Goal: Transaction & Acquisition: Purchase product/service

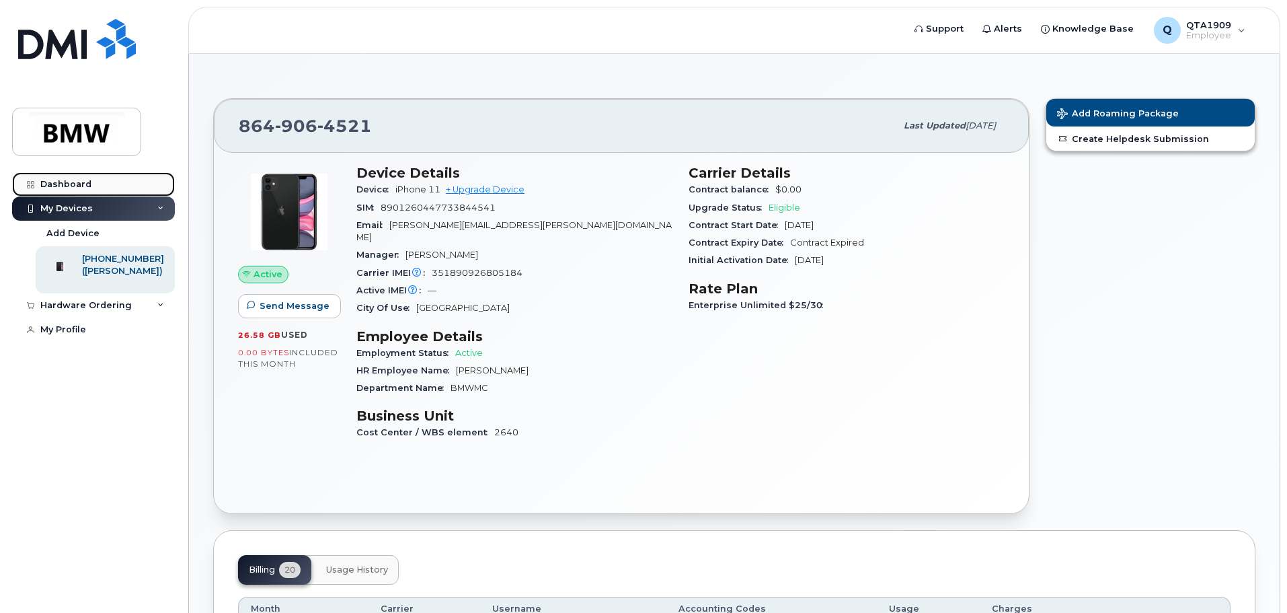
click at [78, 182] on div "Dashboard" at bounding box center [65, 184] width 51 height 11
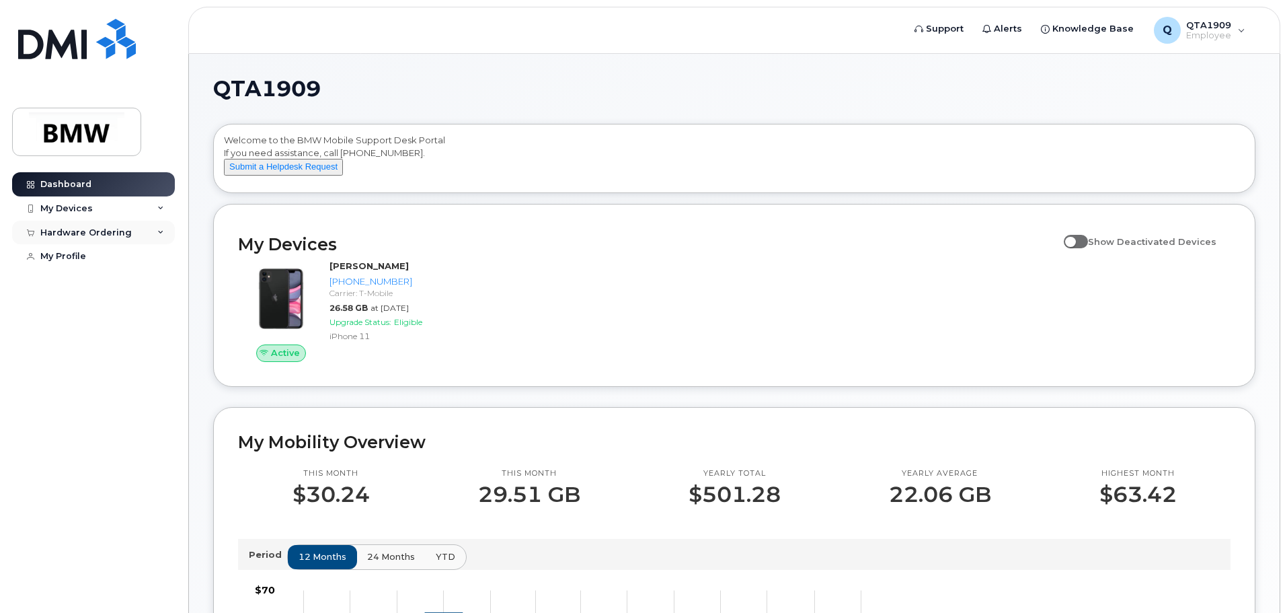
click at [158, 229] on icon at bounding box center [160, 232] width 7 height 7
click at [113, 250] on link "New Order" at bounding box center [105, 257] width 139 height 26
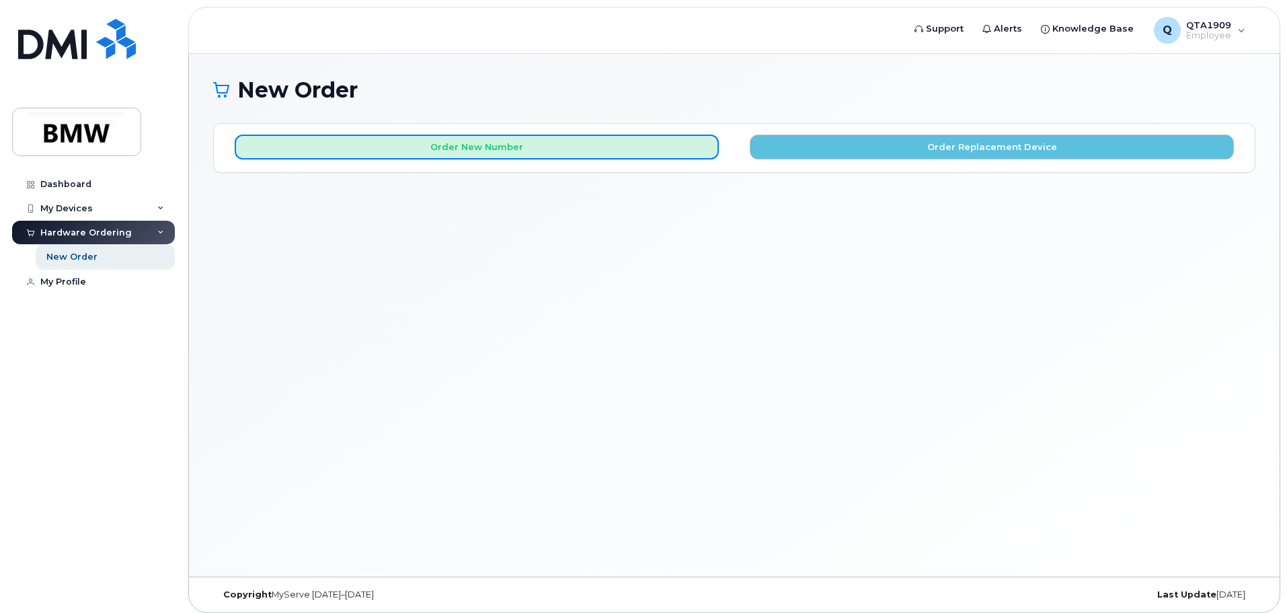
drag, startPoint x: 676, startPoint y: 146, endPoint x: 691, endPoint y: 215, distance: 71.0
click at [691, 215] on div "New Order × Share This Order If you want to allow others to create or edit orde…" at bounding box center [734, 315] width 1091 height 523
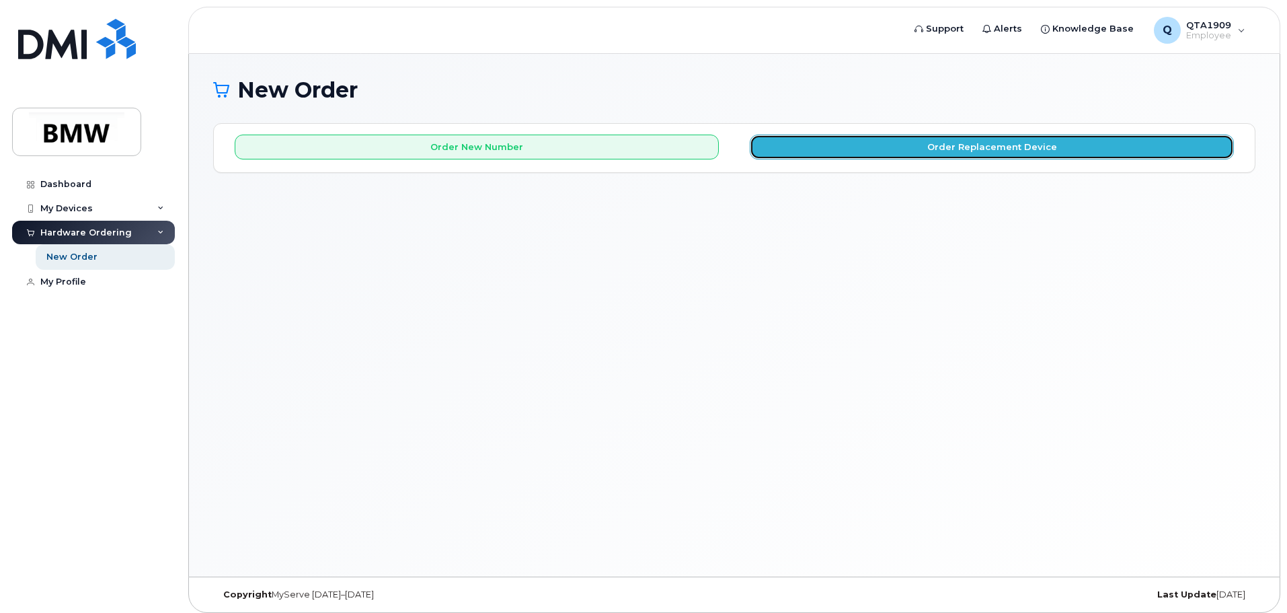
click at [883, 141] on button "Order Replacement Device" at bounding box center [992, 147] width 484 height 25
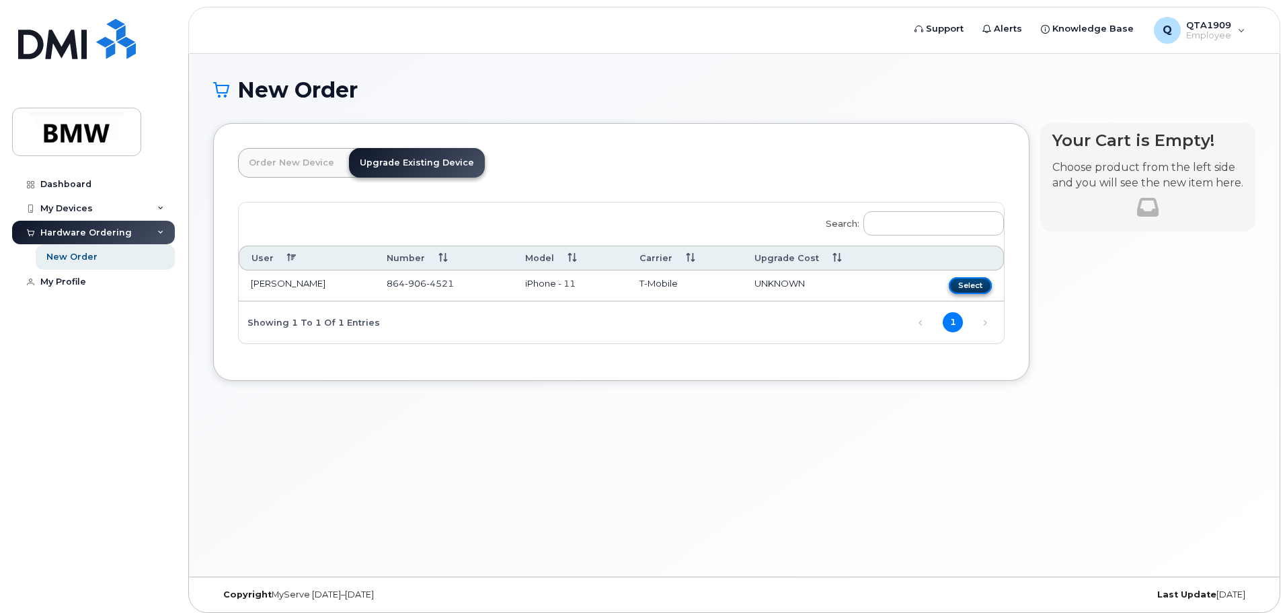
click at [965, 287] on button "Select" at bounding box center [970, 285] width 43 height 17
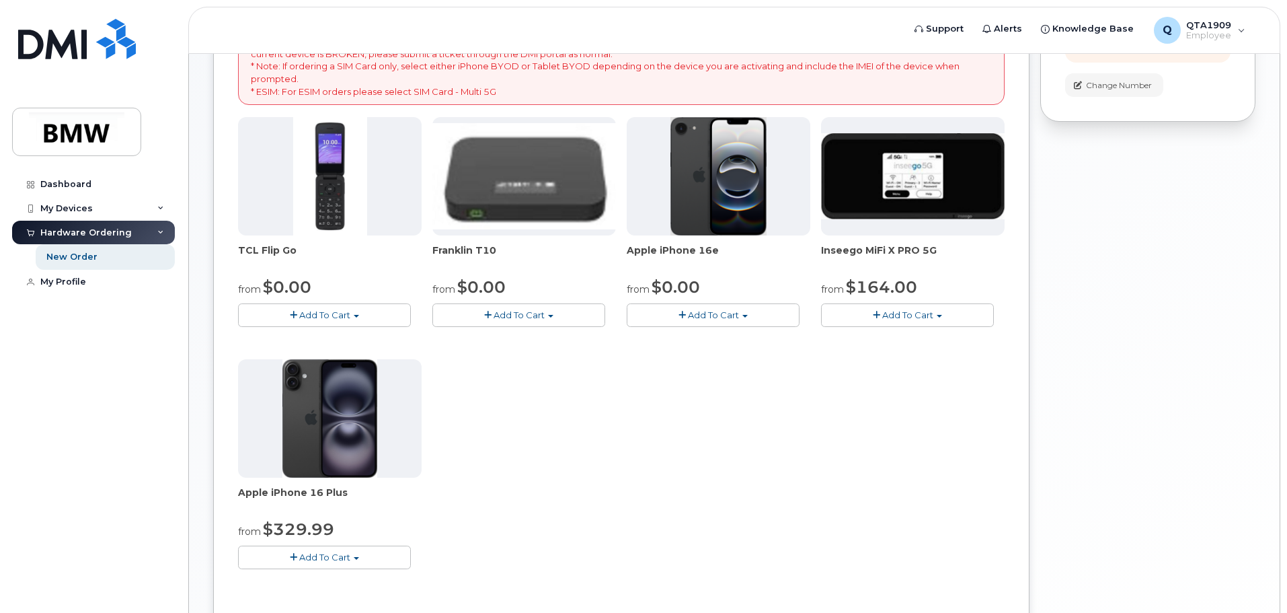
scroll to position [245, 0]
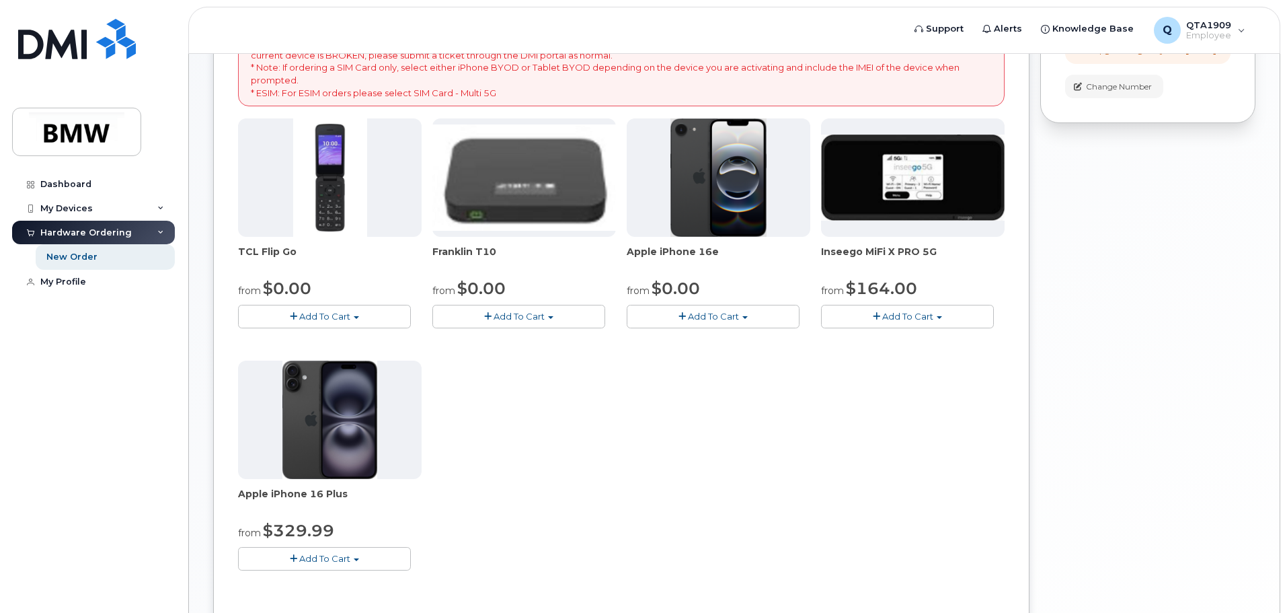
click at [714, 314] on span "Add To Cart" at bounding box center [713, 316] width 51 height 11
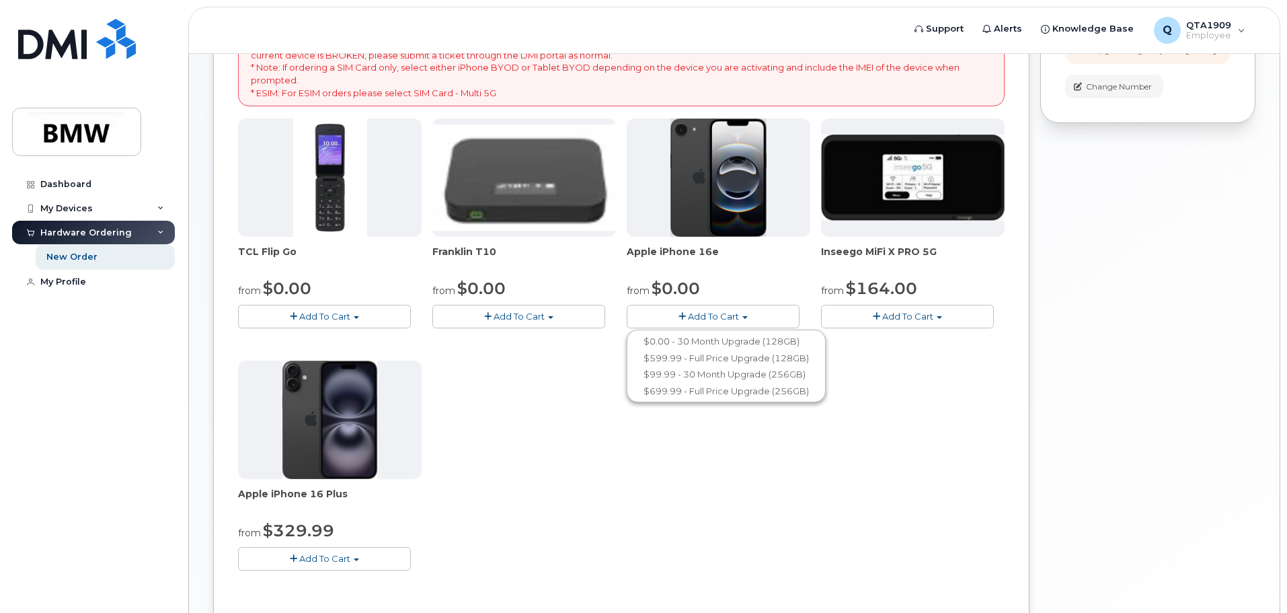
click at [746, 324] on button "Add To Cart" at bounding box center [713, 317] width 173 height 24
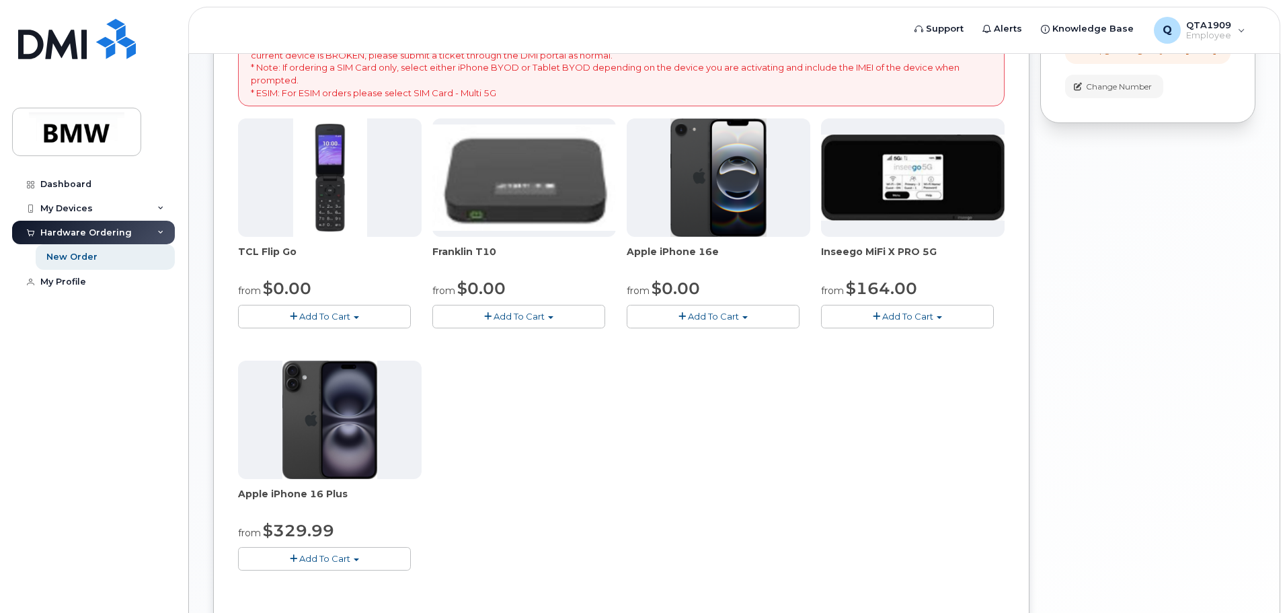
click at [769, 320] on button "Add To Cart" at bounding box center [713, 317] width 173 height 24
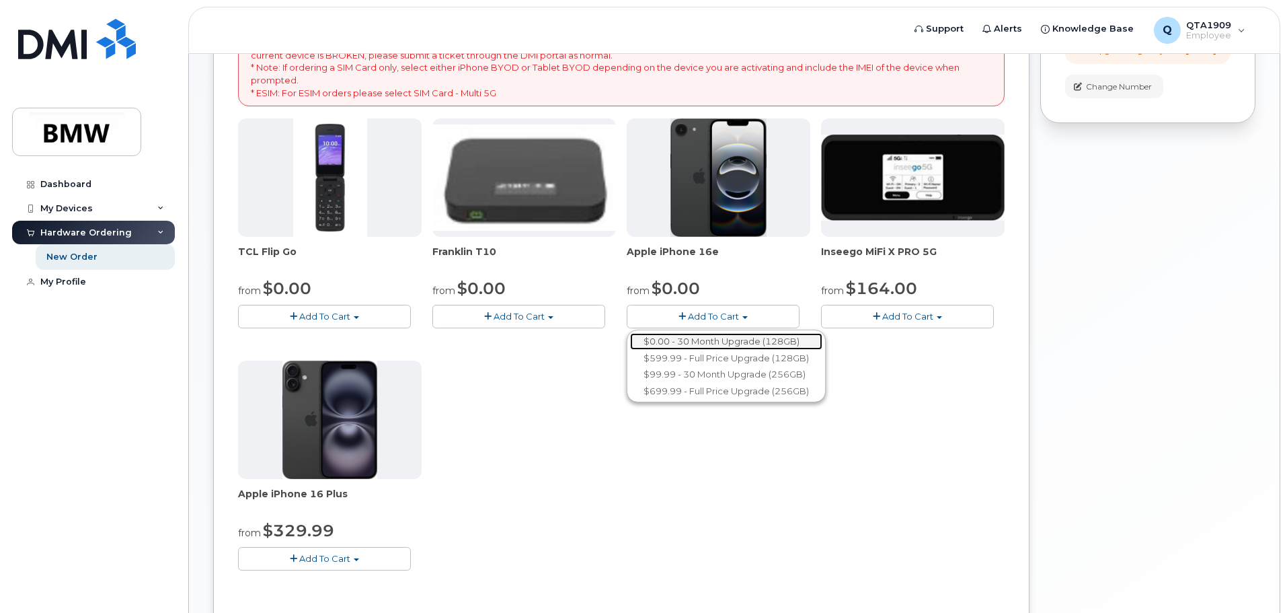
click at [765, 342] on link "$0.00 - 30 Month Upgrade (128GB)" at bounding box center [726, 341] width 192 height 17
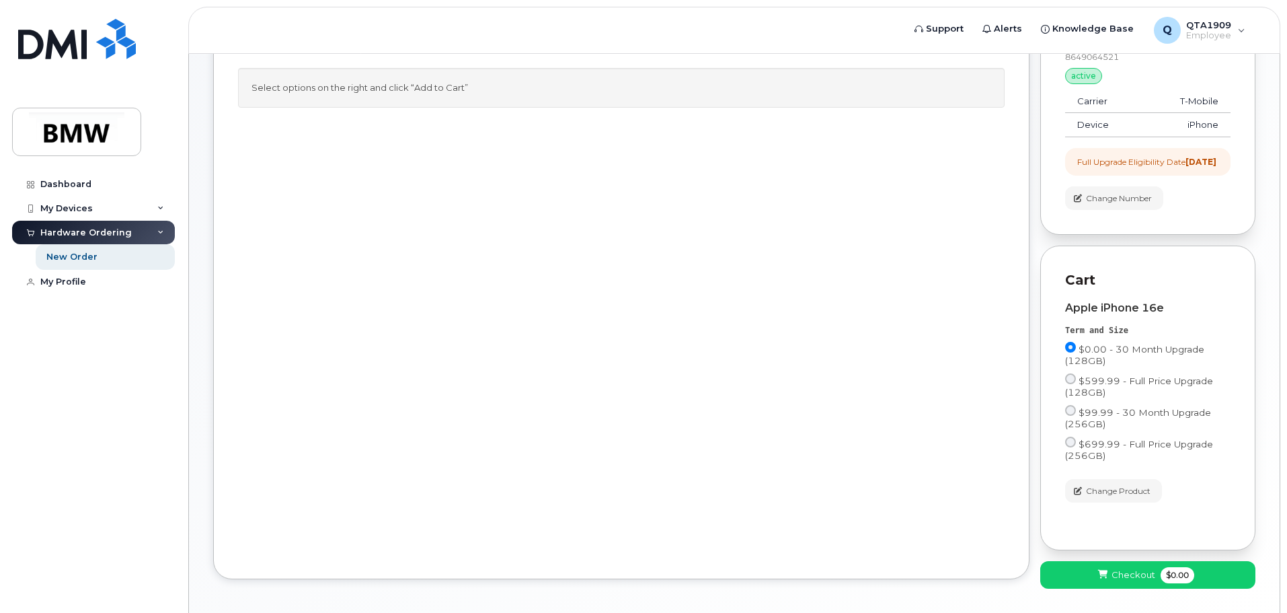
scroll to position [199, 0]
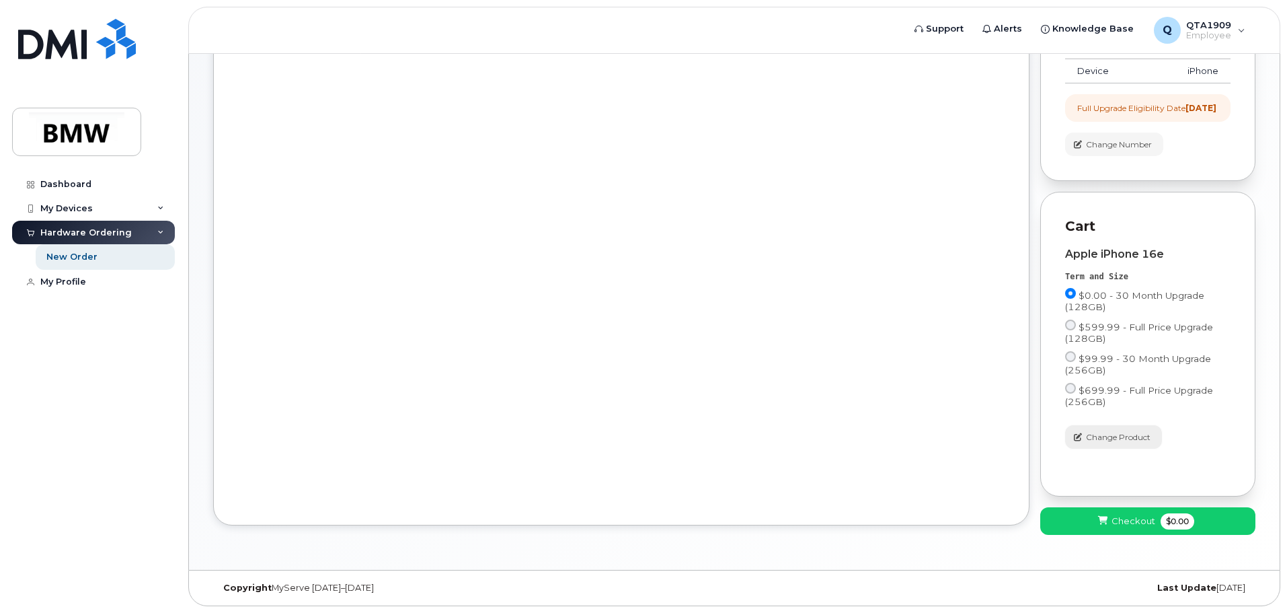
click at [1129, 443] on span "Change Product" at bounding box center [1118, 437] width 65 height 12
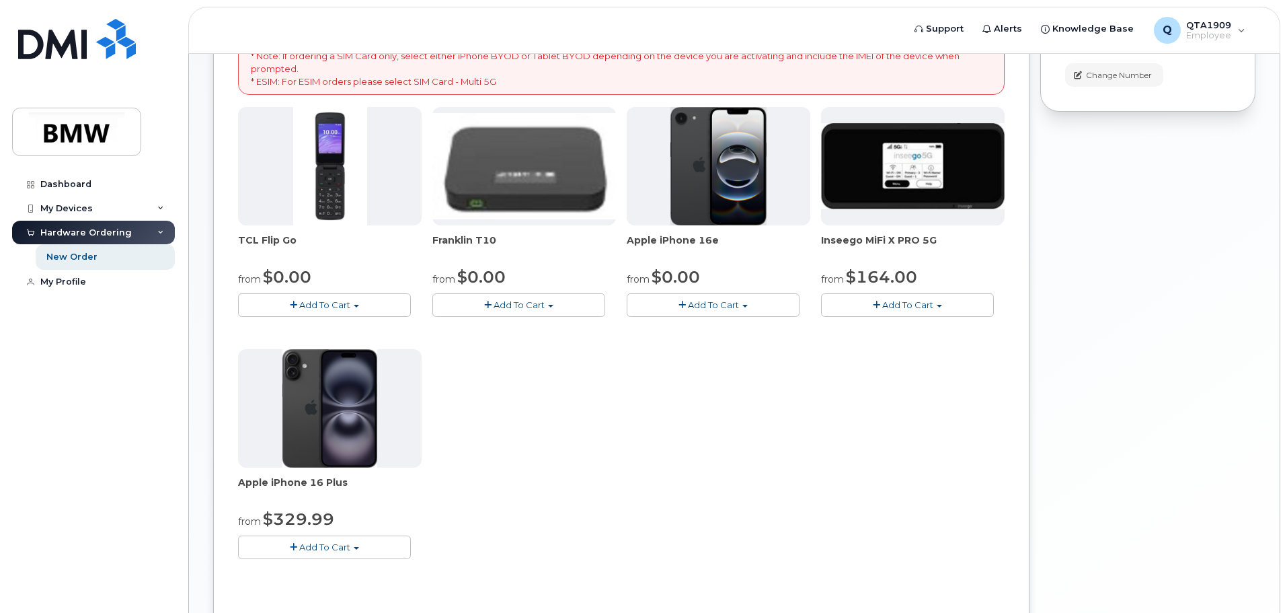
scroll to position [380, 0]
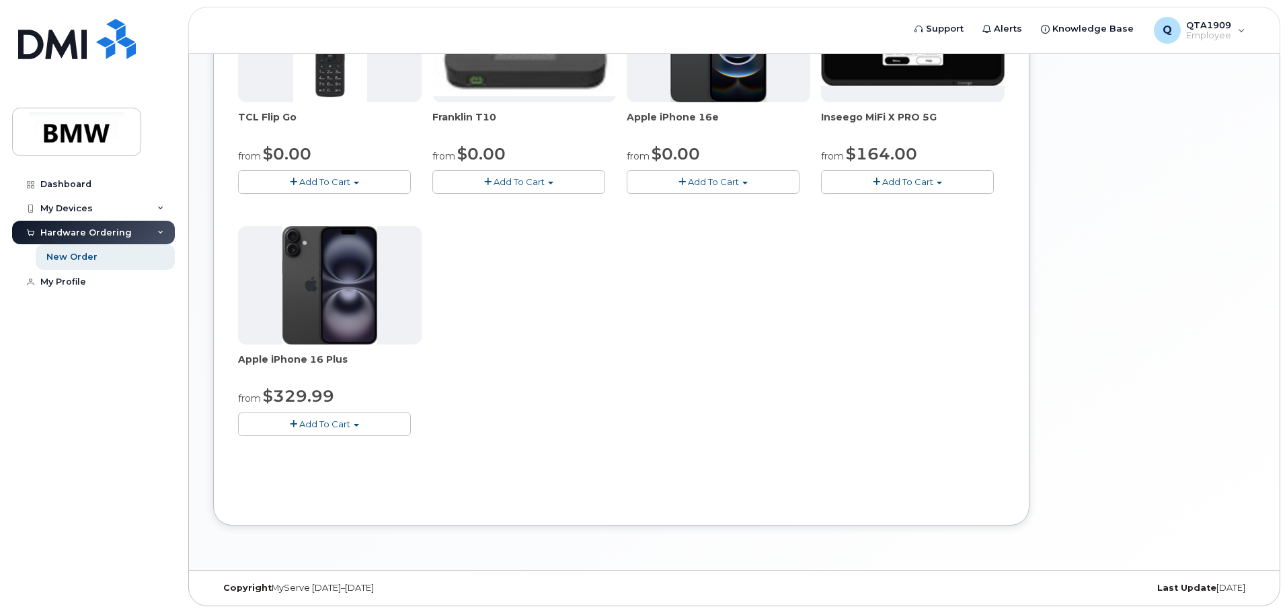
click at [303, 430] on button "Add To Cart" at bounding box center [324, 424] width 173 height 24
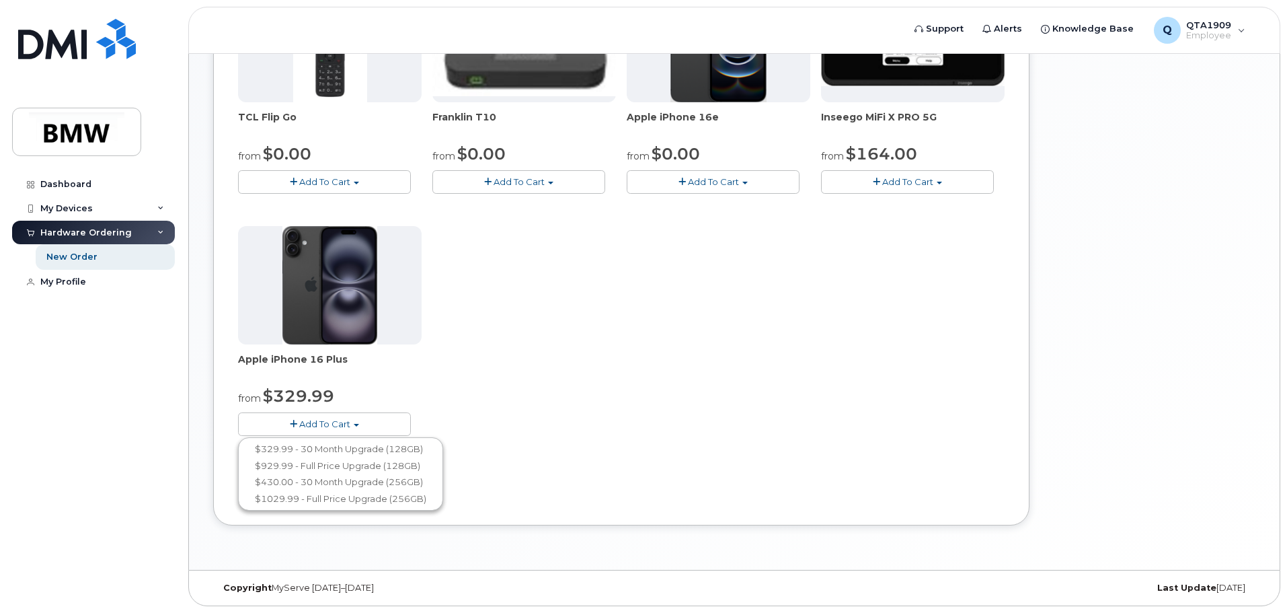
click at [727, 188] on button "Add To Cart" at bounding box center [713, 182] width 173 height 24
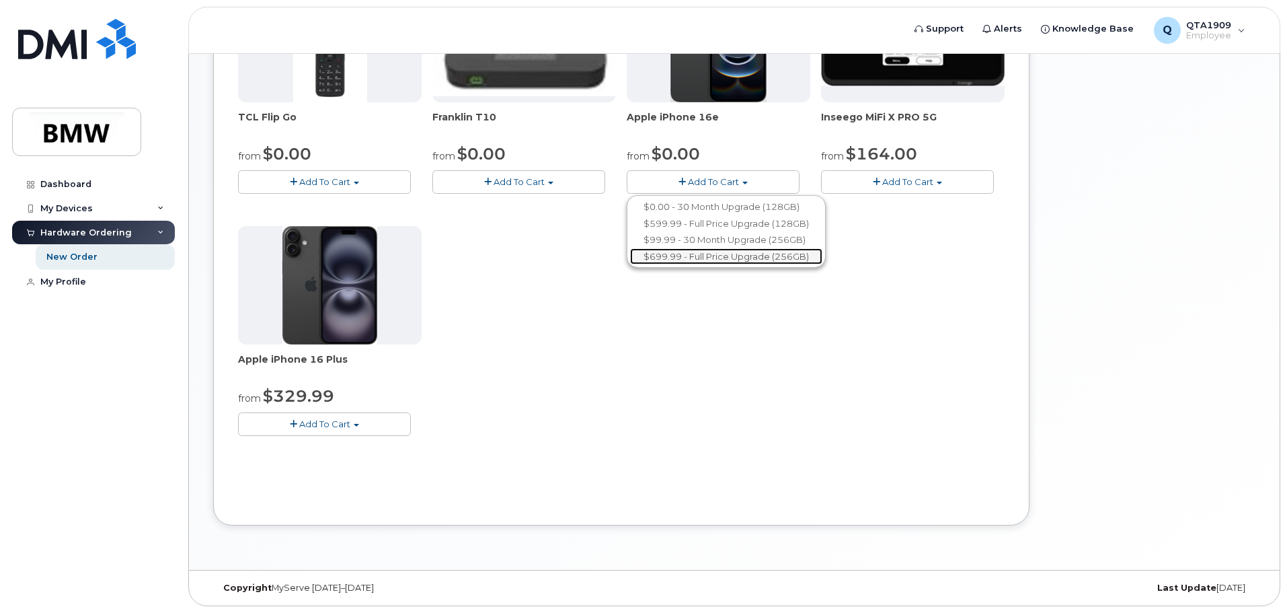
click at [706, 261] on link "$699.99 - Full Price Upgrade (256GB)" at bounding box center [726, 256] width 192 height 17
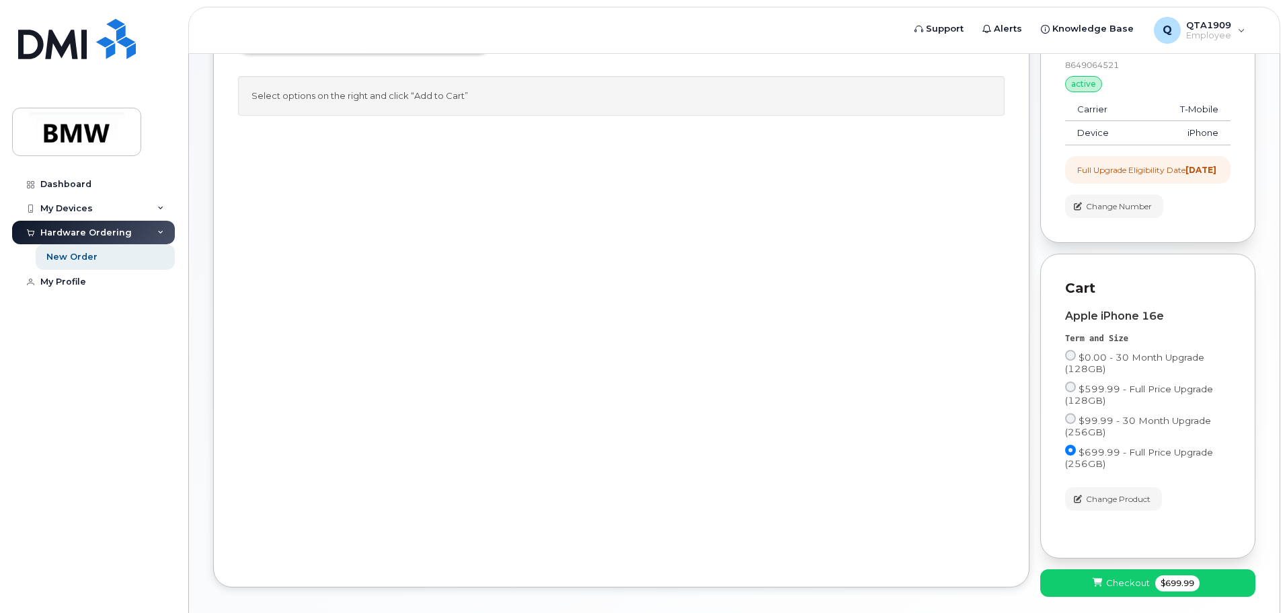
scroll to position [199, 0]
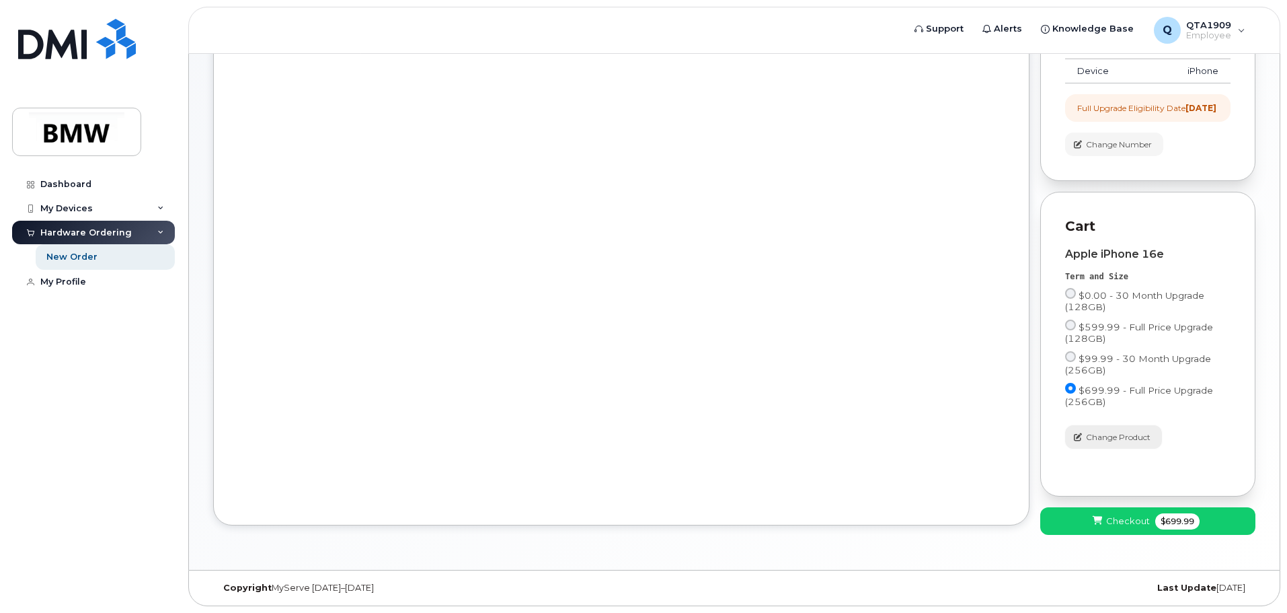
click at [1095, 441] on span "Change Product" at bounding box center [1118, 437] width 65 height 12
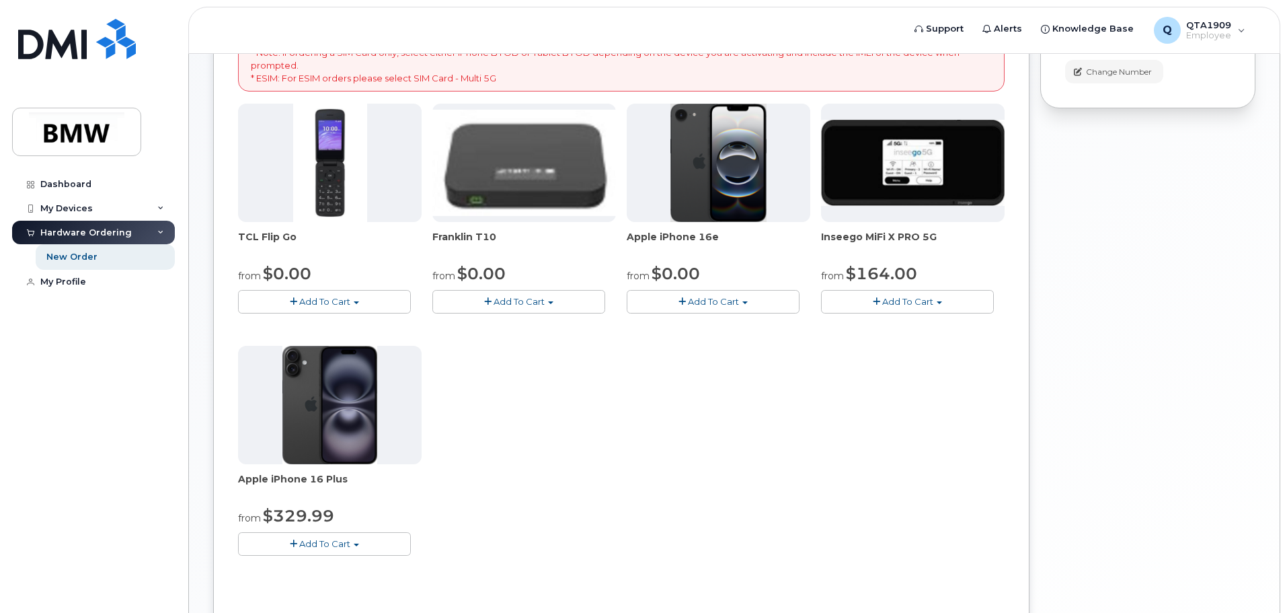
scroll to position [380, 0]
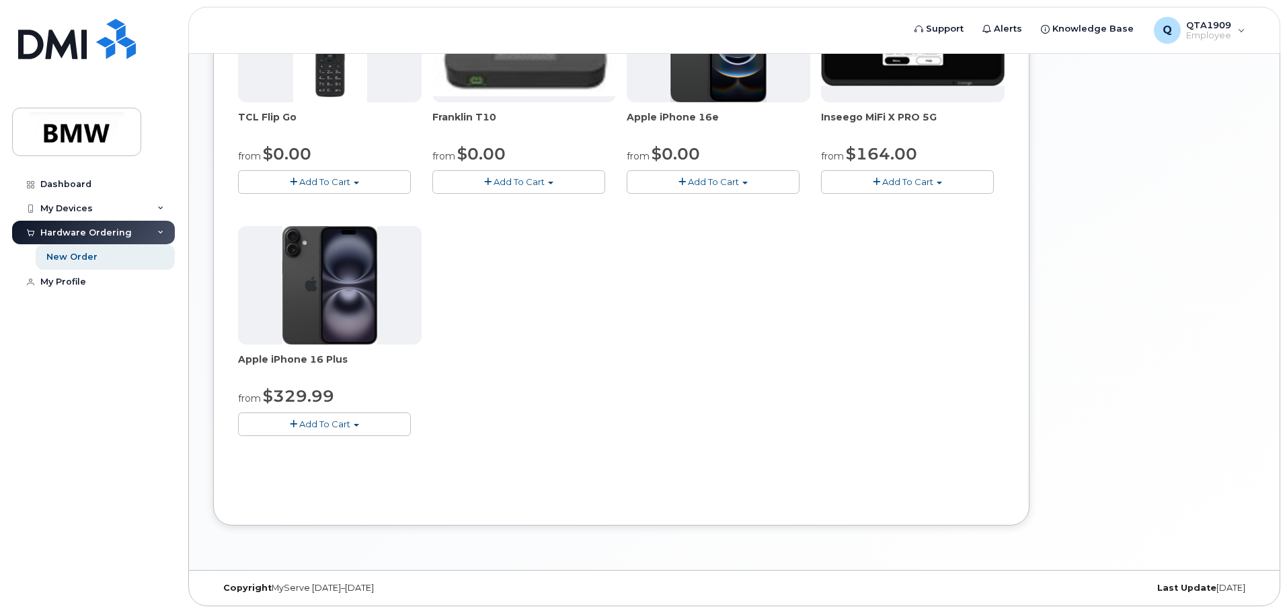
click at [345, 432] on button "Add To Cart" at bounding box center [324, 424] width 173 height 24
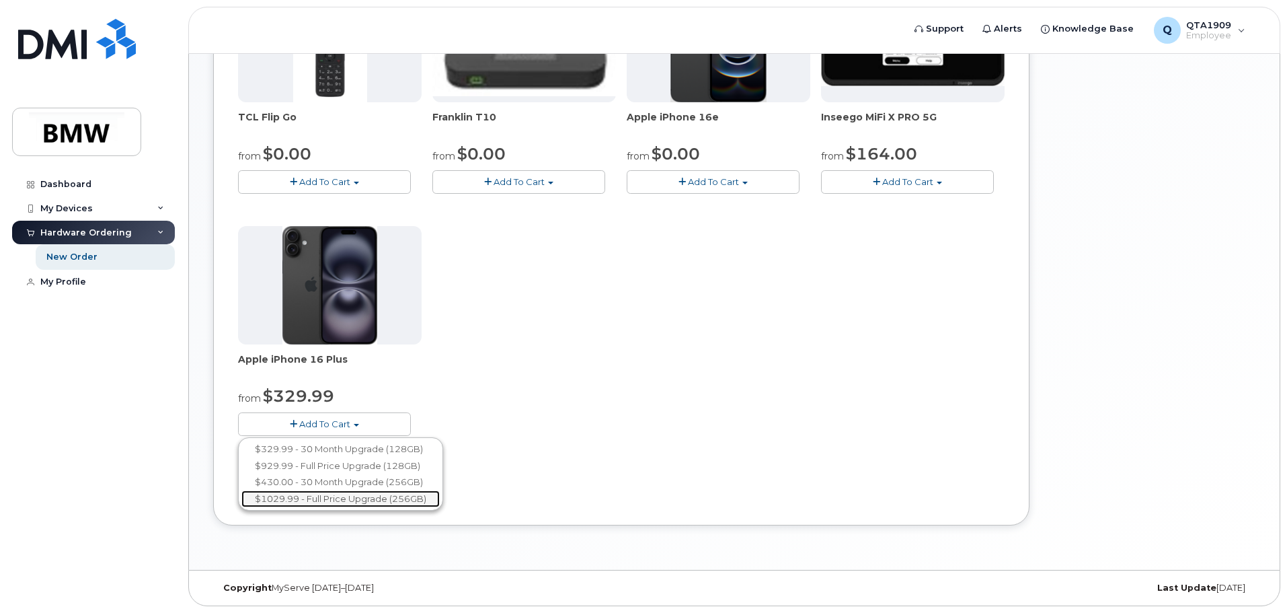
click at [330, 499] on link "$1029.99 - Full Price Upgrade (256GB)" at bounding box center [340, 498] width 198 height 17
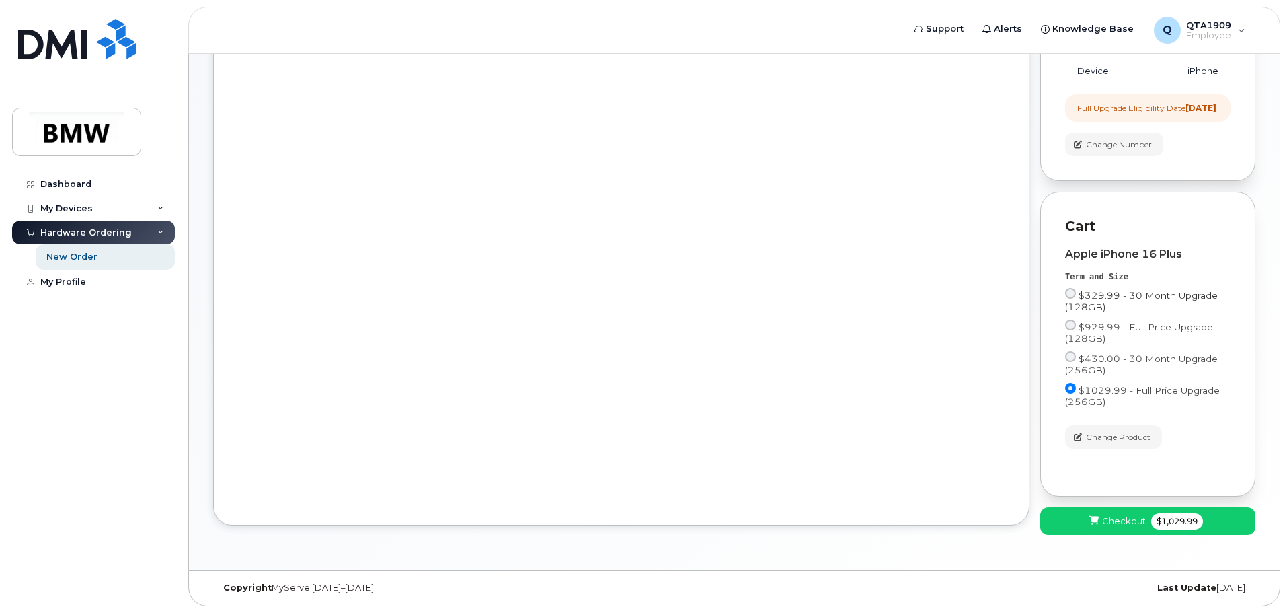
click at [1074, 295] on input "$329.99 - 30 Month Upgrade (128GB)" at bounding box center [1070, 293] width 11 height 11
radio input "true"
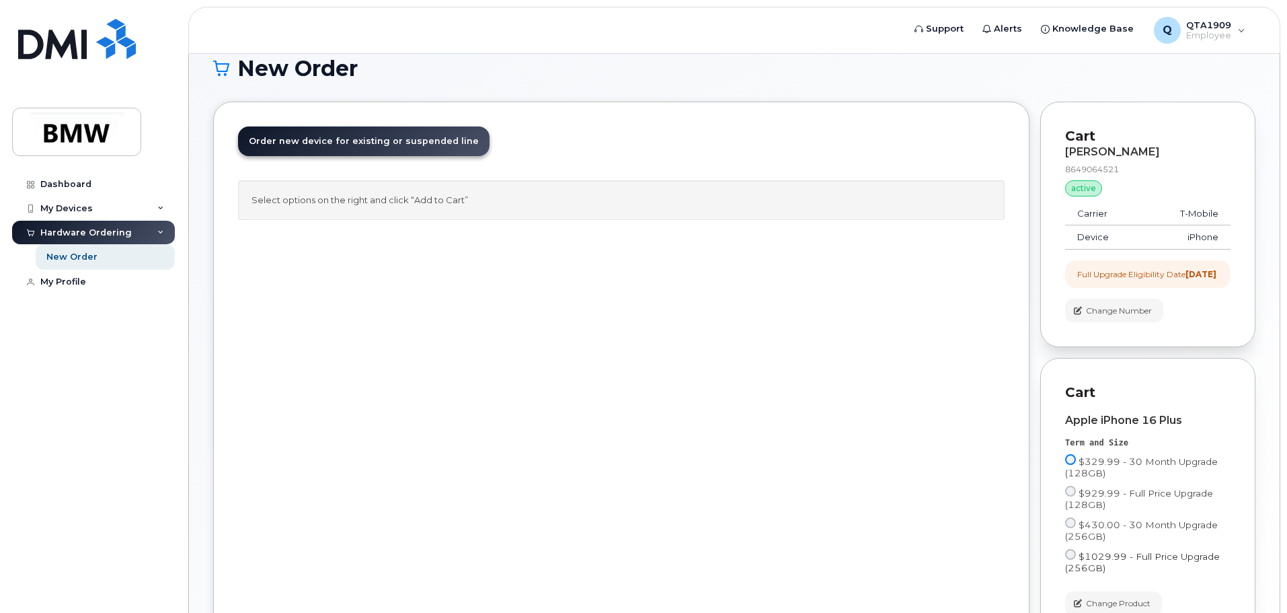
scroll to position [0, 0]
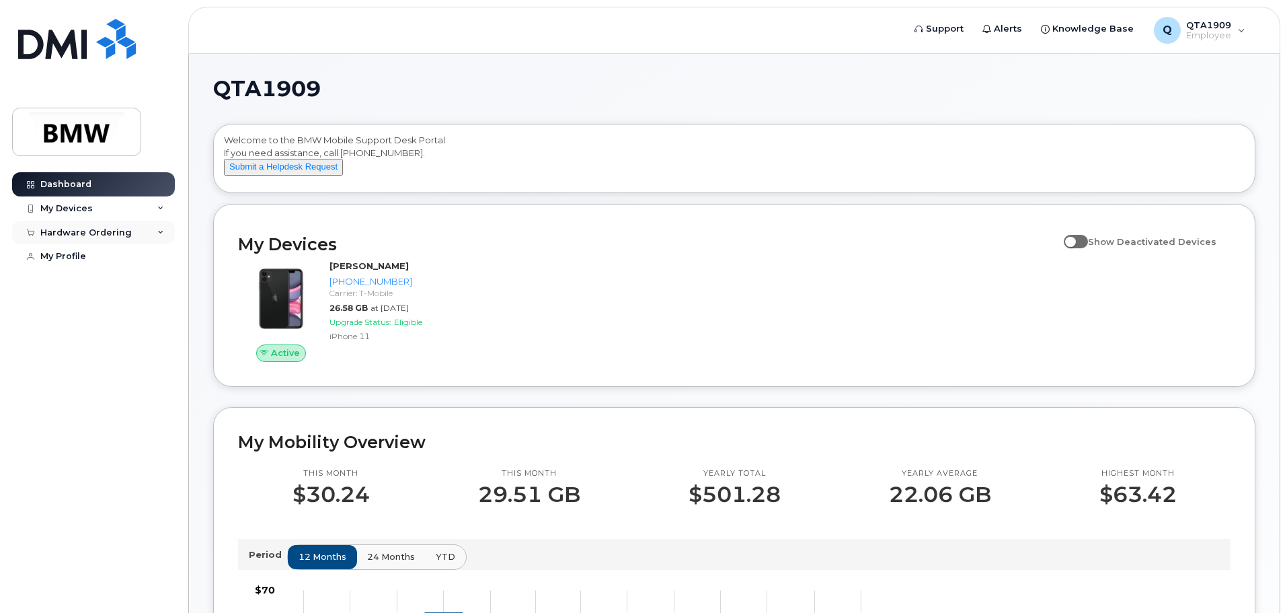
click at [133, 233] on div "Hardware Ordering" at bounding box center [93, 233] width 163 height 24
click at [136, 256] on link "New Order" at bounding box center [105, 257] width 139 height 26
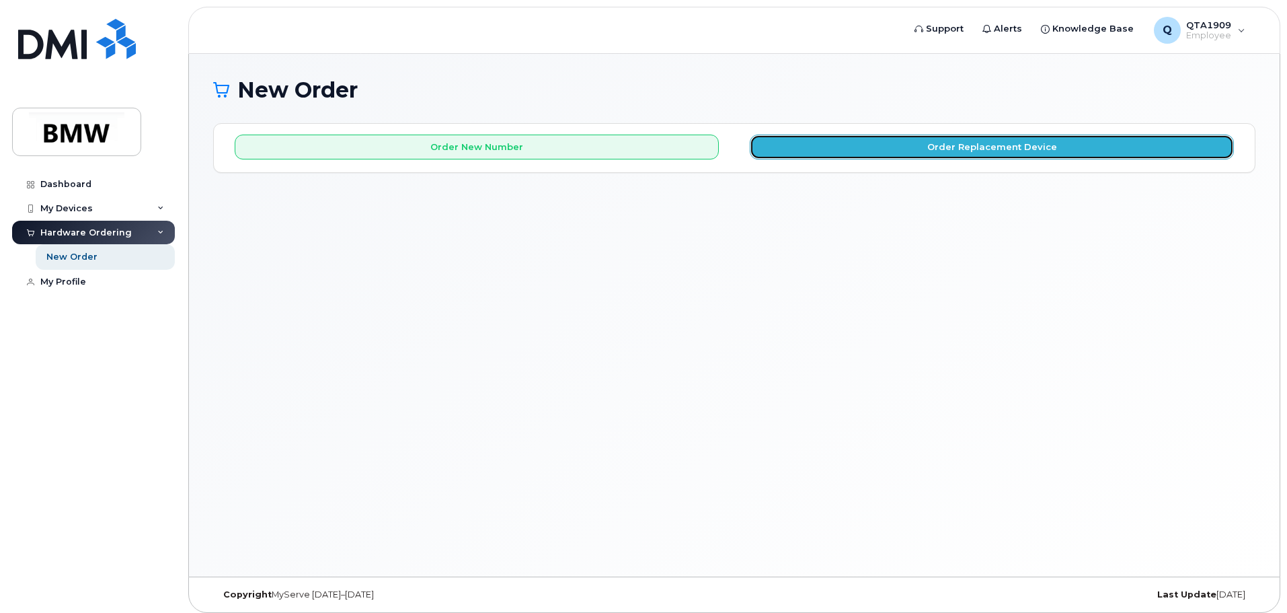
click at [961, 155] on button "Order Replacement Device" at bounding box center [992, 147] width 484 height 25
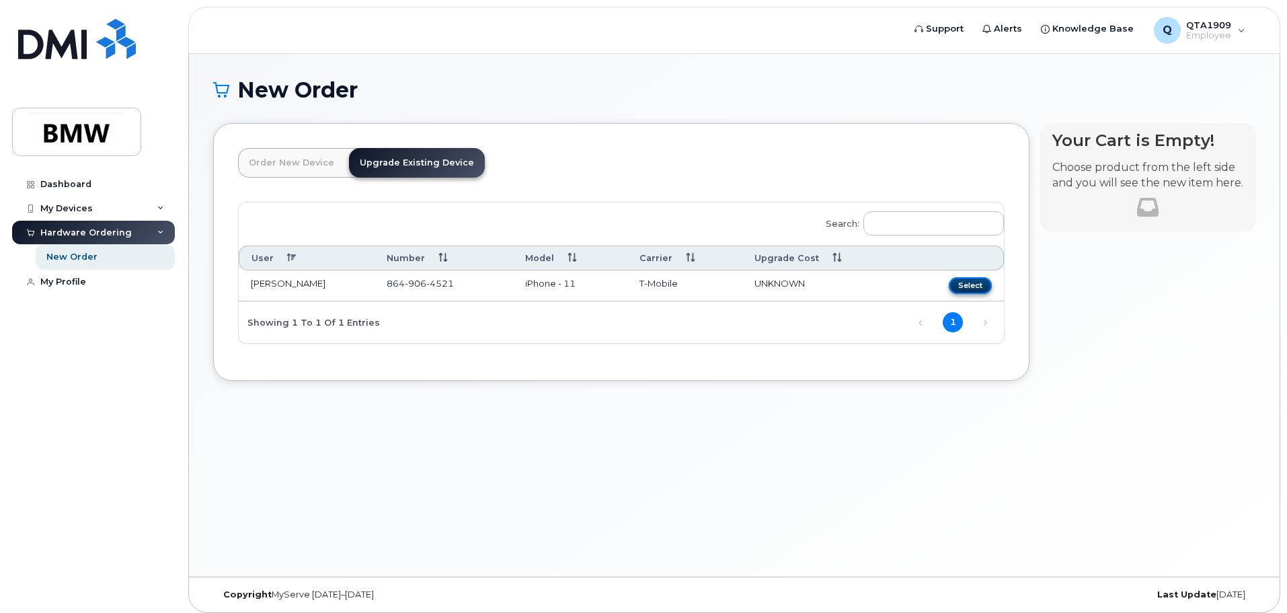
click at [983, 283] on button "Select" at bounding box center [970, 285] width 43 height 17
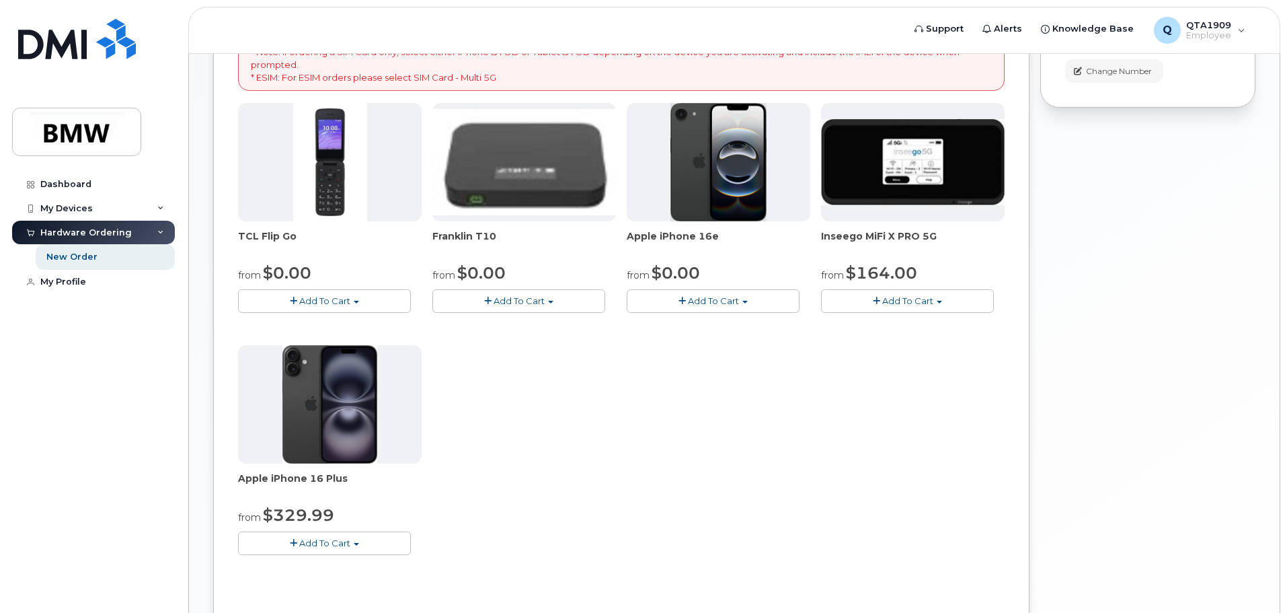
scroll to position [269, 0]
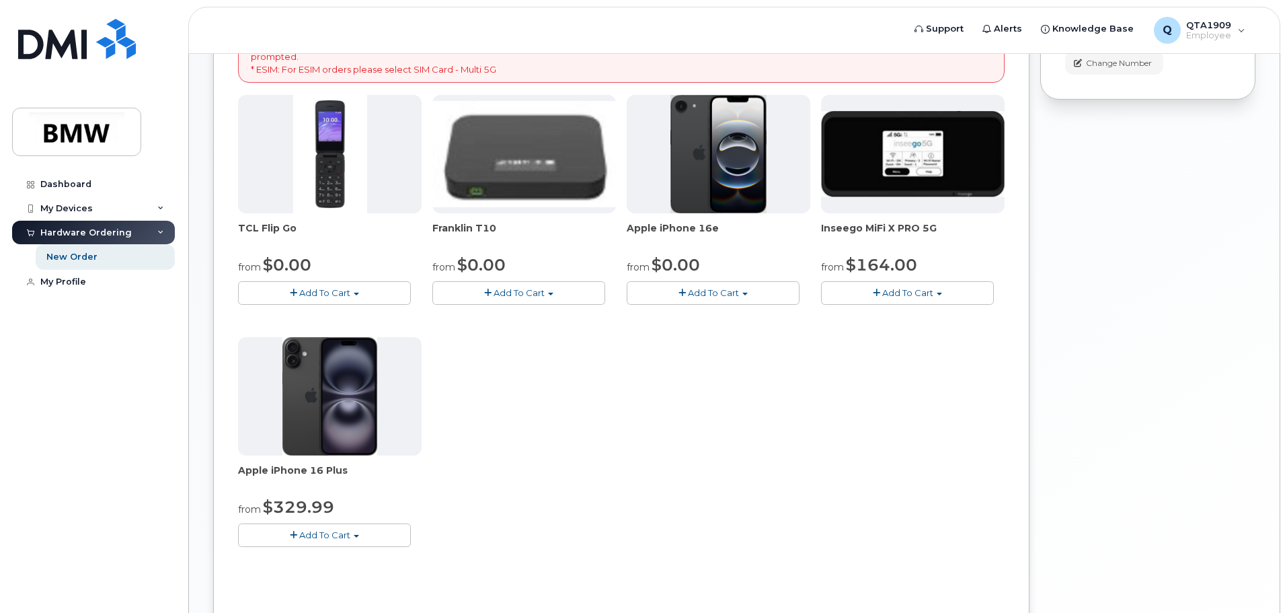
click at [342, 531] on span "Add To Cart" at bounding box center [324, 534] width 51 height 11
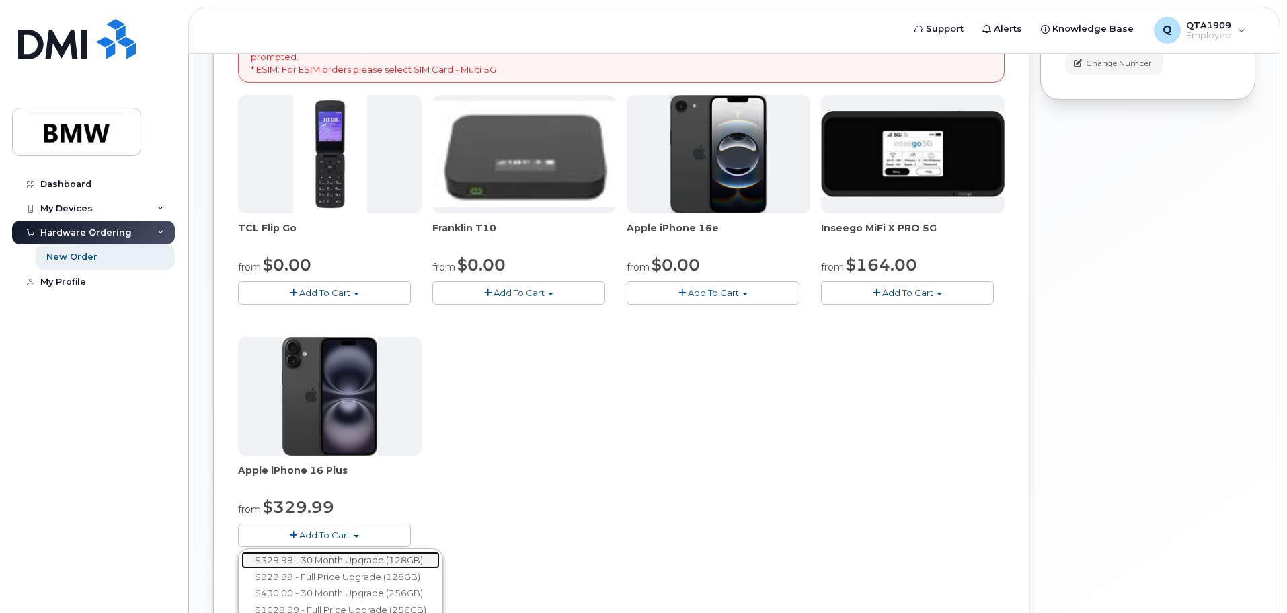
click at [367, 559] on link "$329.99 - 30 Month Upgrade (128GB)" at bounding box center [340, 560] width 198 height 17
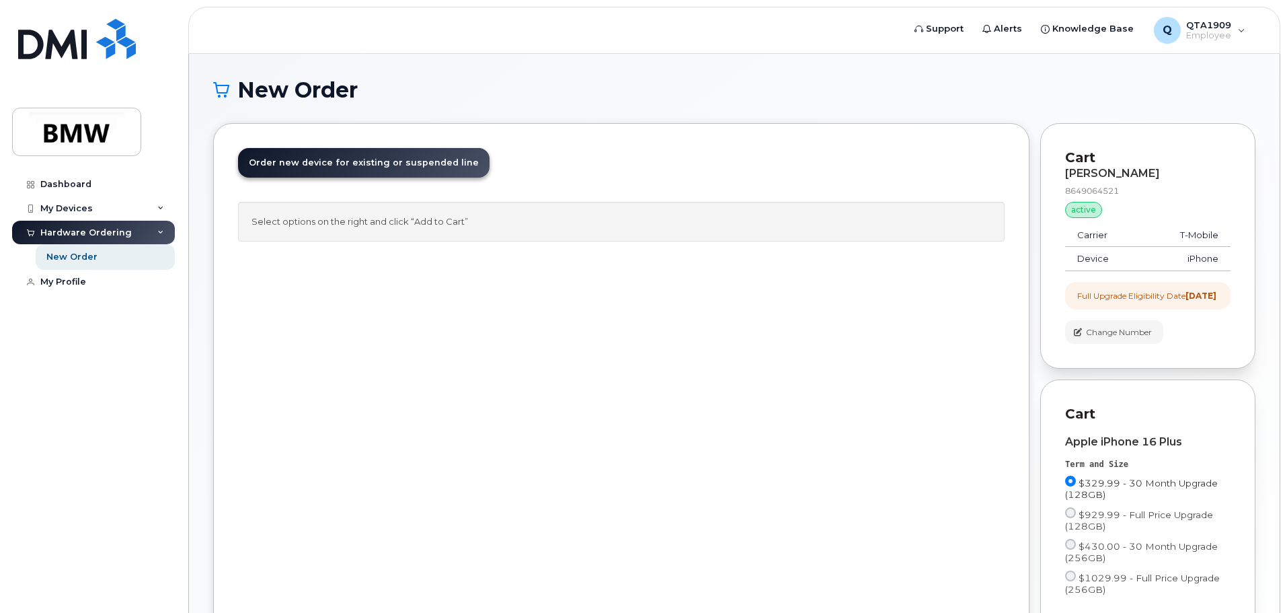
scroll to position [199, 0]
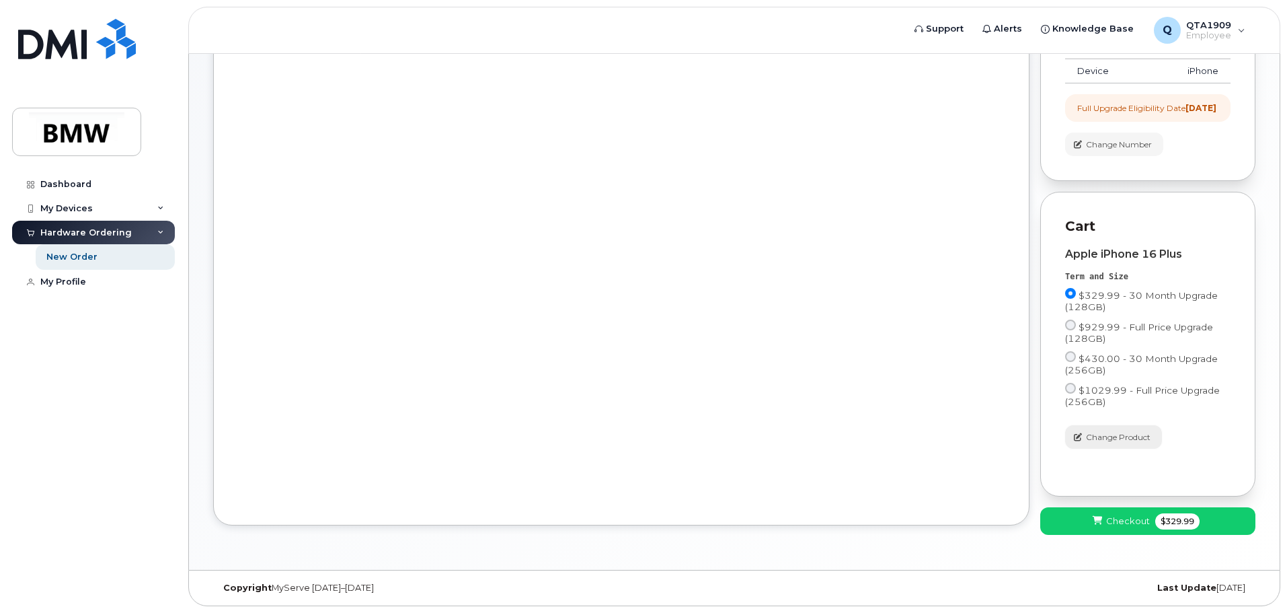
click at [1095, 436] on span "Change Product" at bounding box center [1118, 437] width 65 height 12
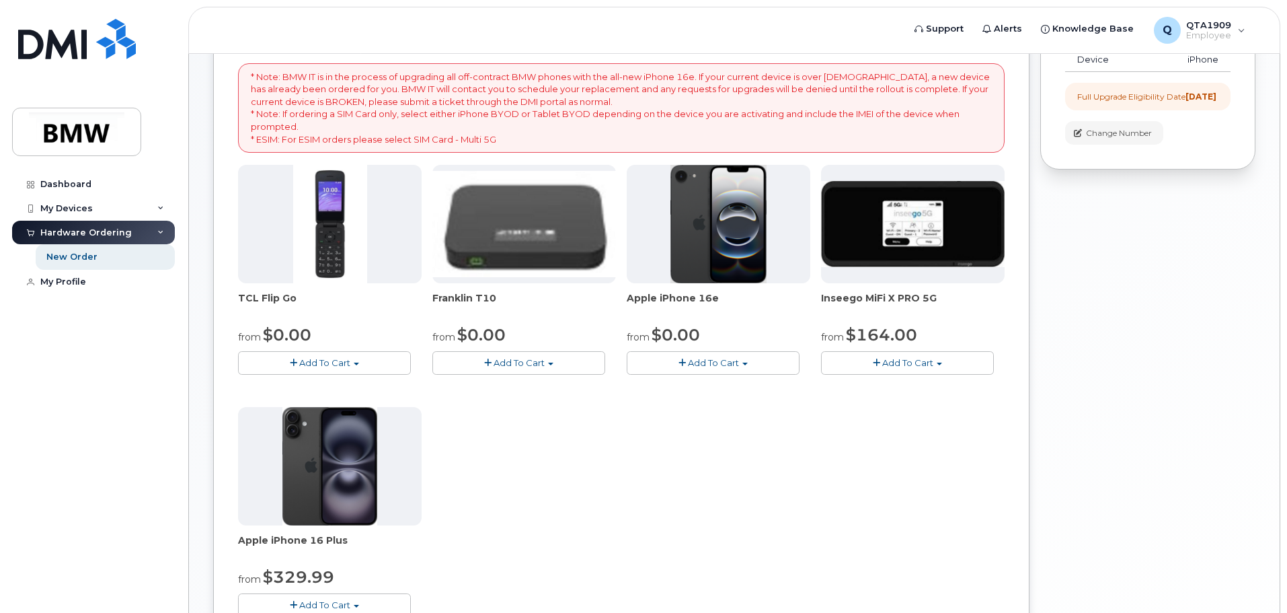
click at [300, 364] on span "Add To Cart" at bounding box center [324, 362] width 51 height 11
click at [304, 409] on link "$96.00 - Full Price Upgrade" at bounding box center [314, 404] width 147 height 17
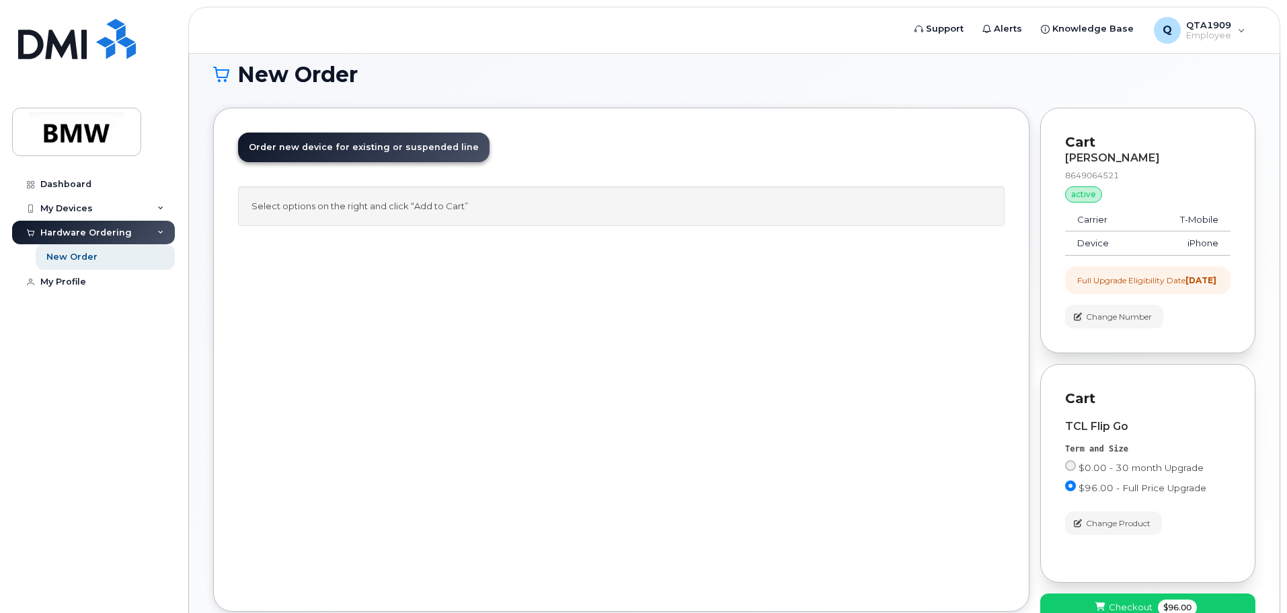
scroll to position [0, 0]
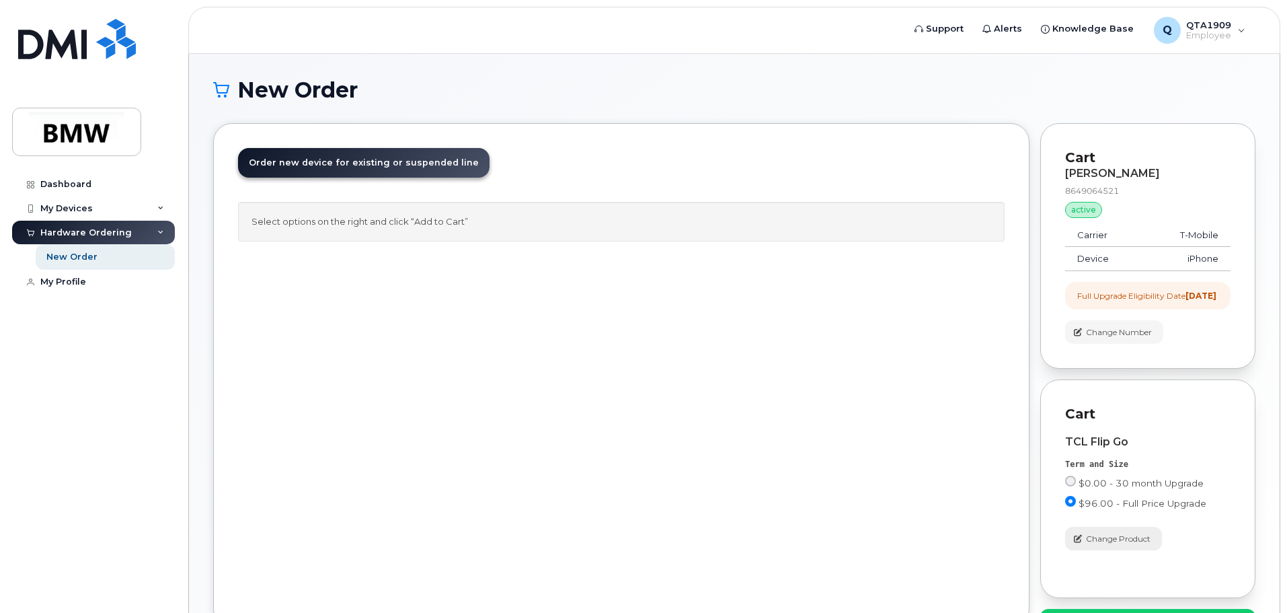
click at [1113, 545] on span "Change Product" at bounding box center [1118, 539] width 65 height 12
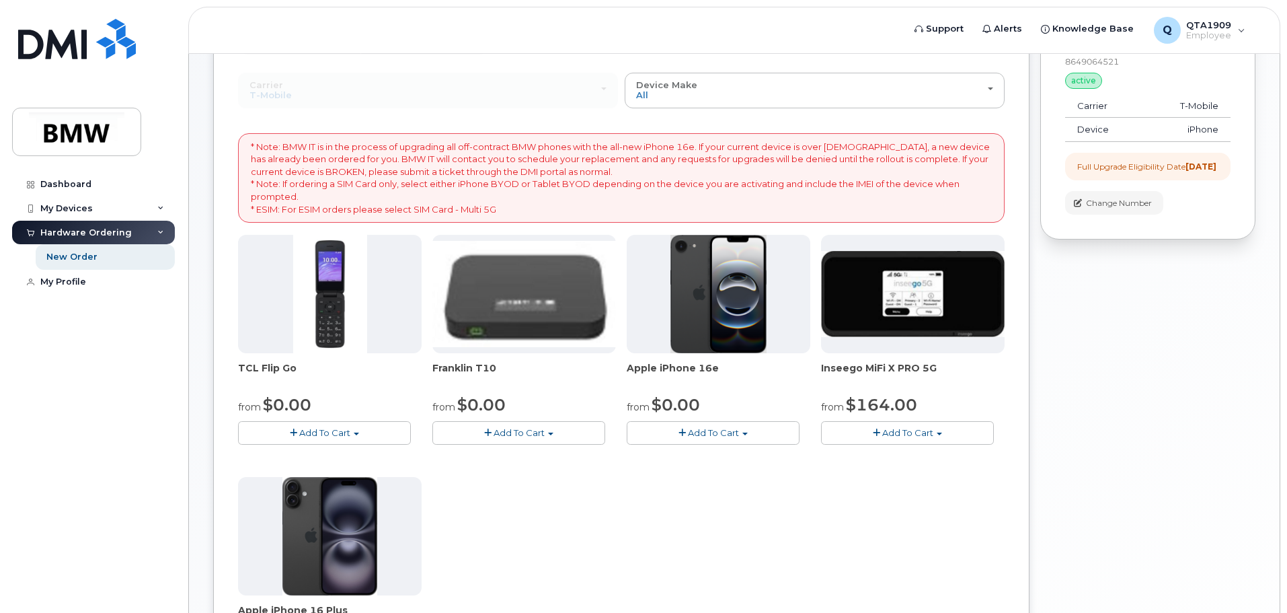
scroll to position [135, 0]
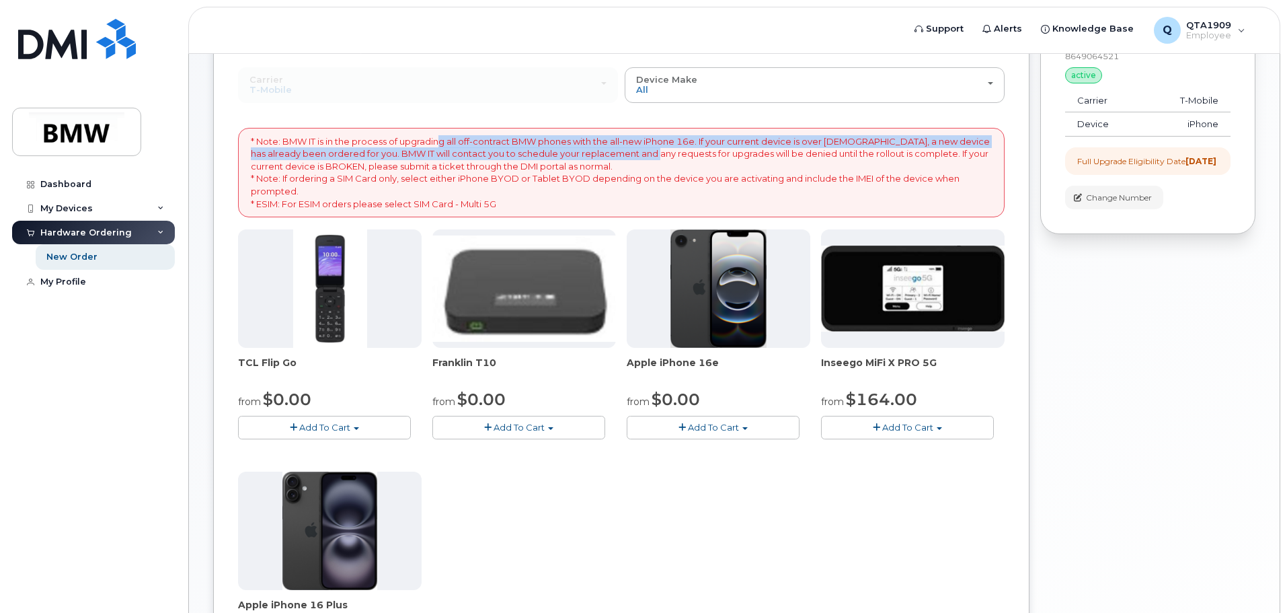
drag, startPoint x: 445, startPoint y: 140, endPoint x: 638, endPoint y: 157, distance: 193.8
click at [638, 157] on p "* Note: BMW IT is in the process of upgrading all off-contract BMW phones with …" at bounding box center [621, 172] width 741 height 75
click at [638, 159] on p "* Note: BMW IT is in the process of upgrading all off-contract BMW phones with …" at bounding box center [621, 172] width 741 height 75
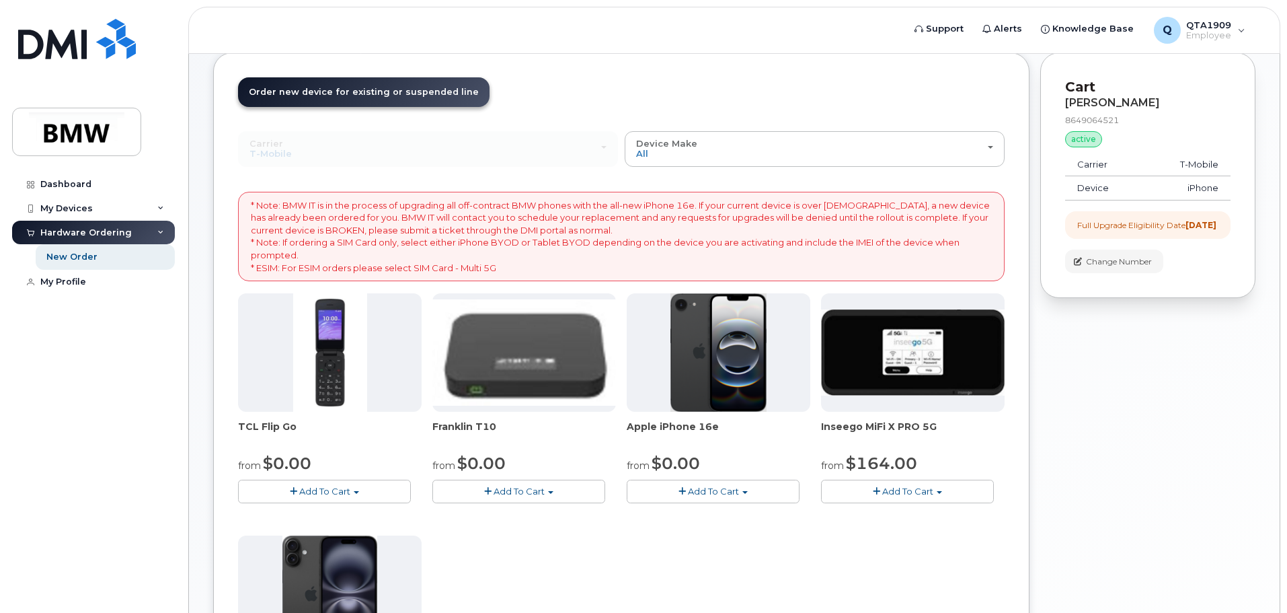
scroll to position [67, 0]
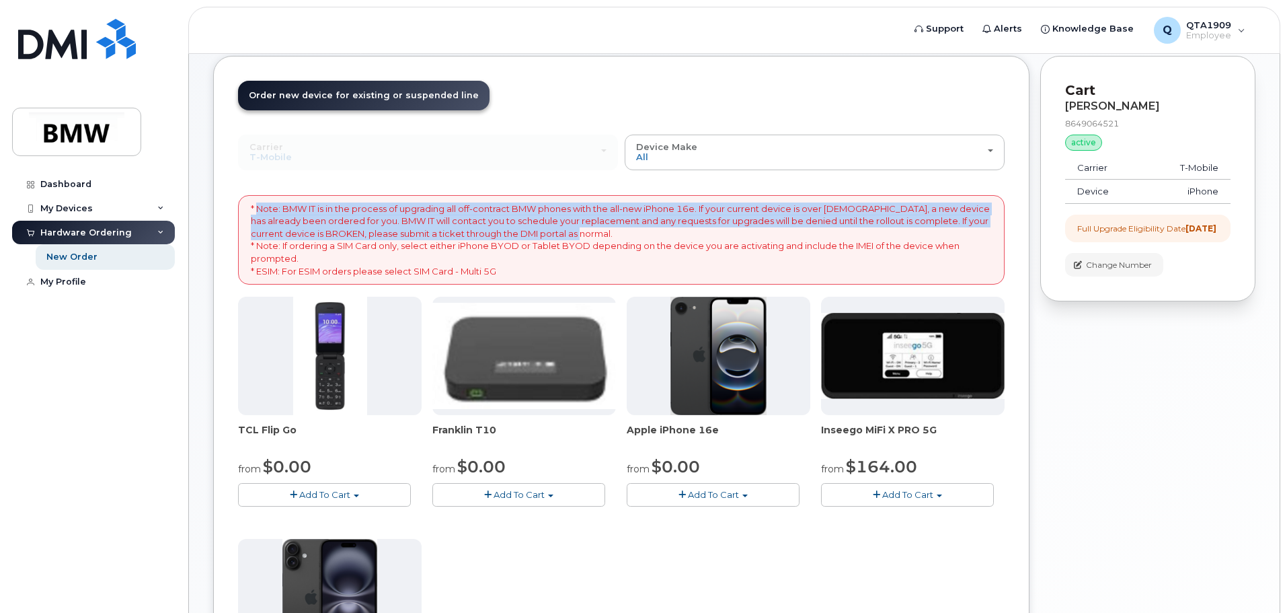
drag, startPoint x: 258, startPoint y: 208, endPoint x: 777, endPoint y: 233, distance: 519.2
click at [777, 233] on p "* Note: BMW IT is in the process of upgrading all off-contract BMW phones with …" at bounding box center [621, 239] width 741 height 75
